Goal: Task Accomplishment & Management: Manage account settings

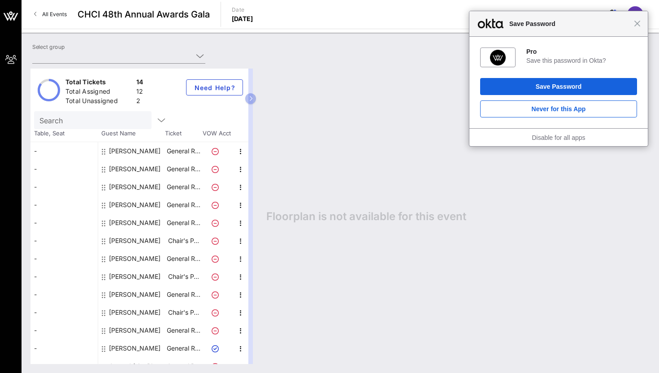
type input "ActBlue (ActBlue) [[PERSON_NAME], [EMAIL_ADDRESS][DOMAIN_NAME]]"
click at [163, 276] on div "[PERSON_NAME]" at bounding box center [131, 277] width 67 height 18
click at [235, 243] on icon "button" at bounding box center [240, 241] width 11 height 11
click at [254, 246] on div "Edit" at bounding box center [263, 244] width 32 height 18
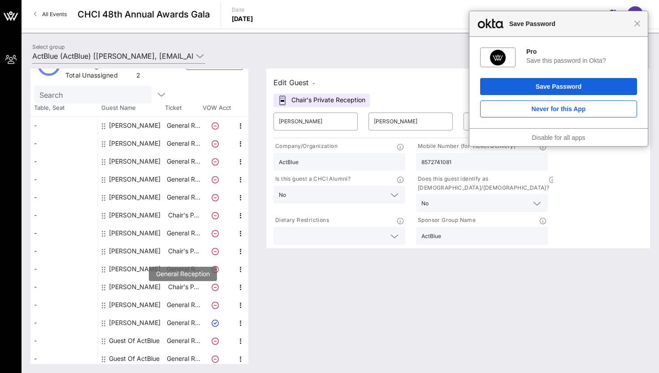
scroll to position [29, 0]
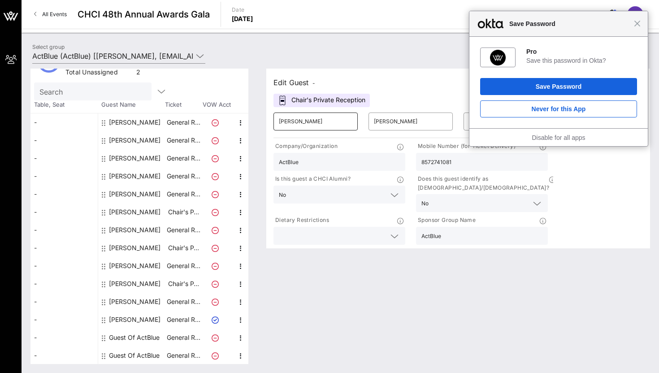
click at [325, 122] on input "[PERSON_NAME]" at bounding box center [316, 121] width 74 height 14
click at [644, 23] on div "Close Save Password" at bounding box center [558, 24] width 178 height 26
click at [638, 27] on div "Close Save Password" at bounding box center [558, 24] width 178 height 26
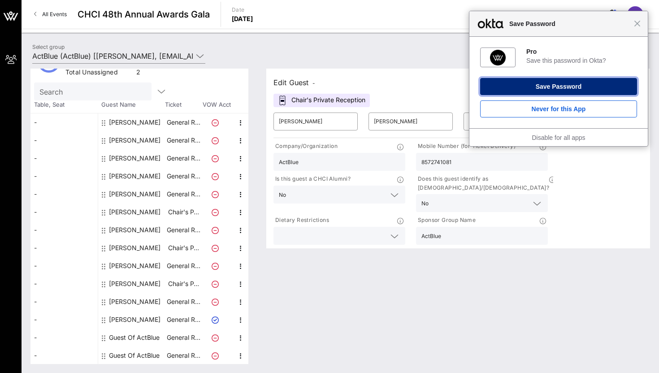
click at [584, 91] on button "Save Password" at bounding box center [558, 86] width 157 height 17
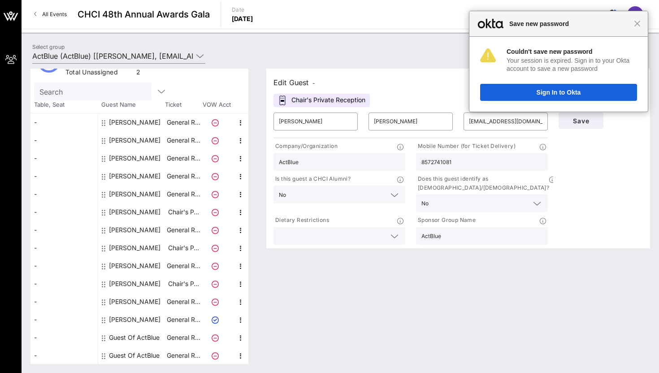
click at [641, 26] on div "Close Save new password" at bounding box center [558, 24] width 178 height 26
click at [640, 24] on span "Close" at bounding box center [637, 23] width 7 height 7
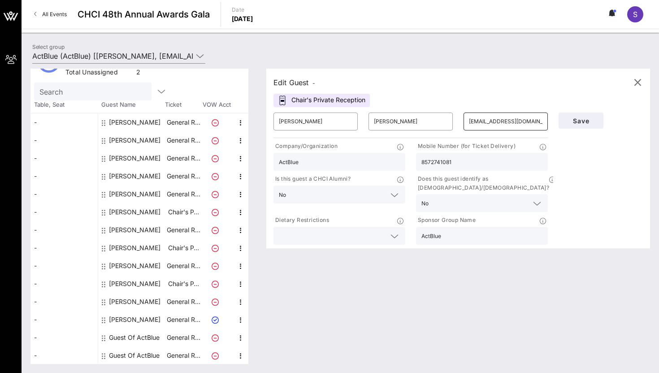
click at [508, 117] on input "[EMAIL_ADDRESS][DOMAIN_NAME]" at bounding box center [506, 121] width 74 height 14
click at [425, 162] on input "8572741081" at bounding box center [481, 162] width 121 height 12
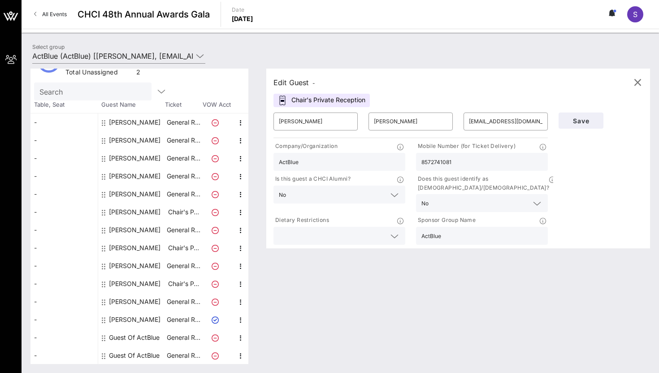
click at [425, 162] on input "8572741081" at bounding box center [481, 162] width 121 height 12
click at [286, 122] on input "[PERSON_NAME]" at bounding box center [316, 121] width 74 height 14
type input "[PERSON_NAME]"
type input "Khan"
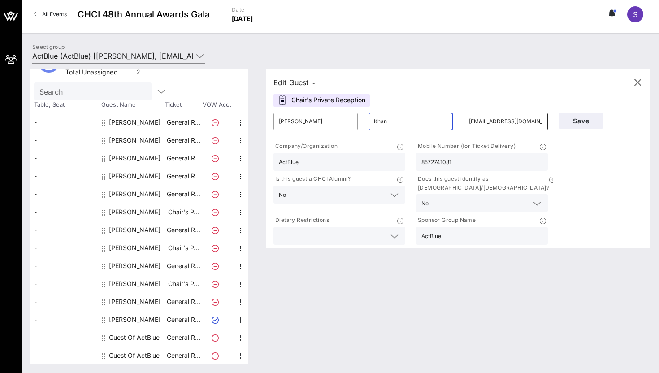
click at [493, 127] on input "[EMAIL_ADDRESS][DOMAIN_NAME]" at bounding box center [506, 121] width 74 height 14
paste input "khan@actblue"
type input "[EMAIL_ADDRESS][DOMAIN_NAME]"
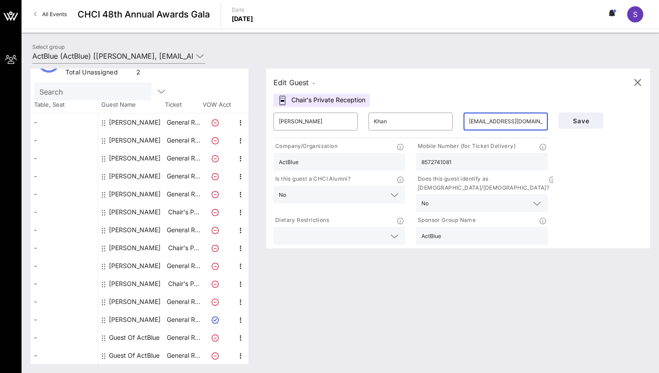
click at [474, 156] on input "8572741081" at bounding box center [481, 162] width 121 height 12
paste input "[PHONE_NUMBER]"
type input "[PHONE_NUMBER]"
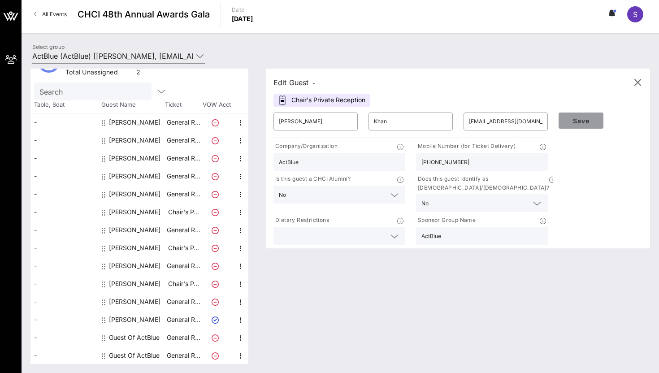
click at [588, 121] on span "Save" at bounding box center [581, 121] width 30 height 8
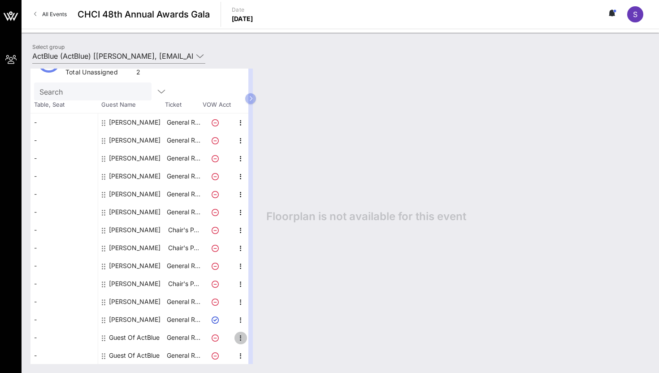
click at [239, 338] on icon "button" at bounding box center [240, 338] width 11 height 11
click at [270, 342] on div "Edit" at bounding box center [263, 340] width 18 height 7
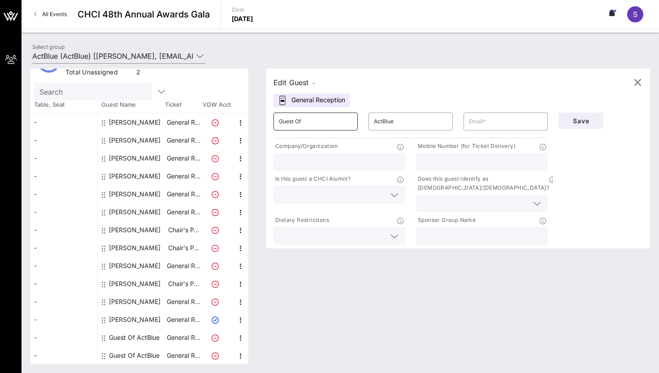
click at [314, 122] on input "Guest Of" at bounding box center [316, 121] width 74 height 14
type input "[PERSON_NAME]"
paste input "[PERSON_NAME]"
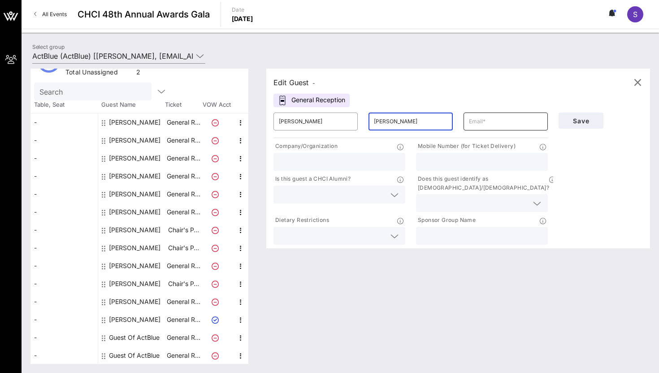
type input "[PERSON_NAME]"
click at [478, 123] on input "text" at bounding box center [506, 121] width 74 height 14
paste input "[EMAIL_ADDRESS][DOMAIN_NAME]"
type input "[EMAIL_ADDRESS][DOMAIN_NAME]"
click at [341, 160] on input "text" at bounding box center [339, 162] width 121 height 12
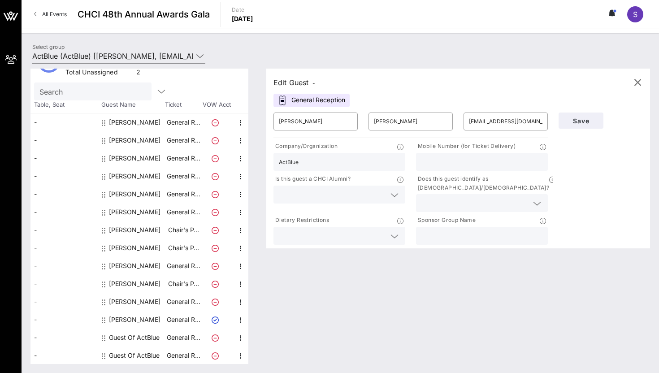
type input "ActBlue"
click at [443, 230] on input "text" at bounding box center [481, 236] width 121 height 12
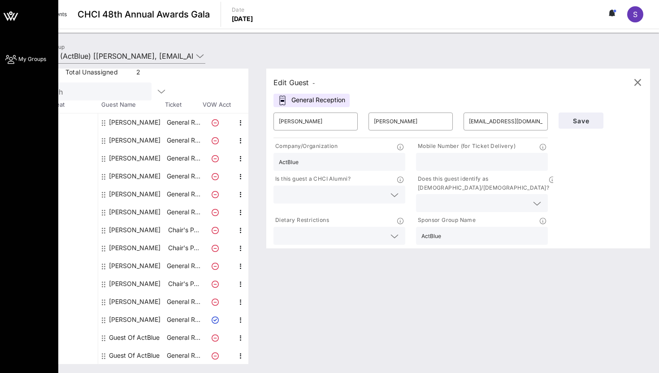
type input "ActBlue"
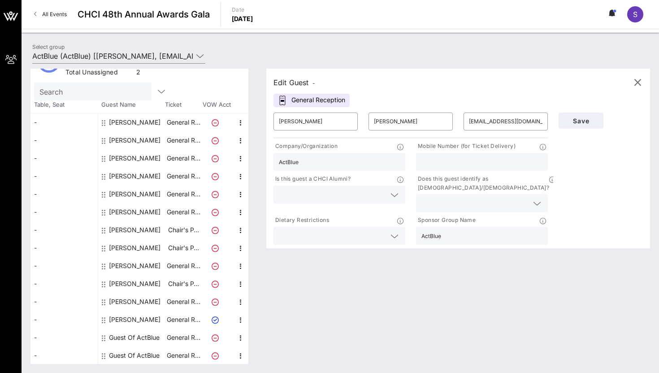
click at [496, 163] on input "text" at bounding box center [481, 162] width 121 height 12
paste input "tel:[PHONE_NUMBER]"
drag, startPoint x: 430, startPoint y: 162, endPoint x: 395, endPoint y: 162, distance: 35.0
click at [395, 162] on div "Company/Organization ActBlue Mobile Number (for Ticket Delivery) tel:[PHONE_NUM…" at bounding box center [410, 193] width 285 height 107
type input "8572741081"
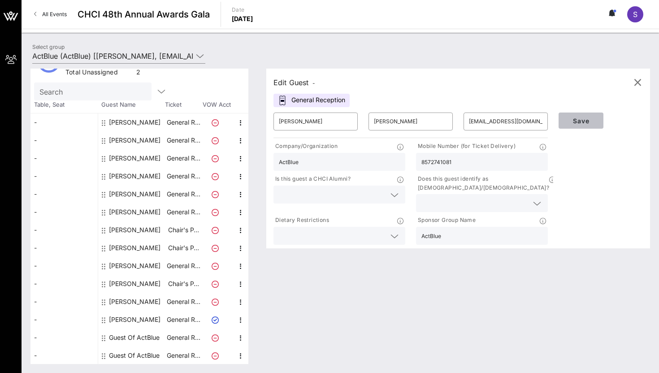
click at [585, 120] on span "Save" at bounding box center [581, 121] width 30 height 8
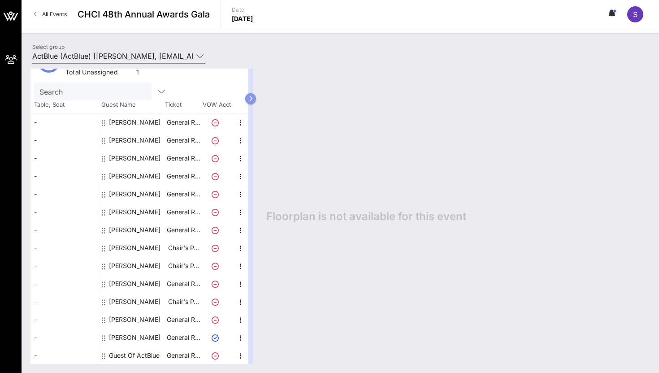
click at [252, 96] on button "button" at bounding box center [250, 98] width 11 height 11
